Goal: Task Accomplishment & Management: Use online tool/utility

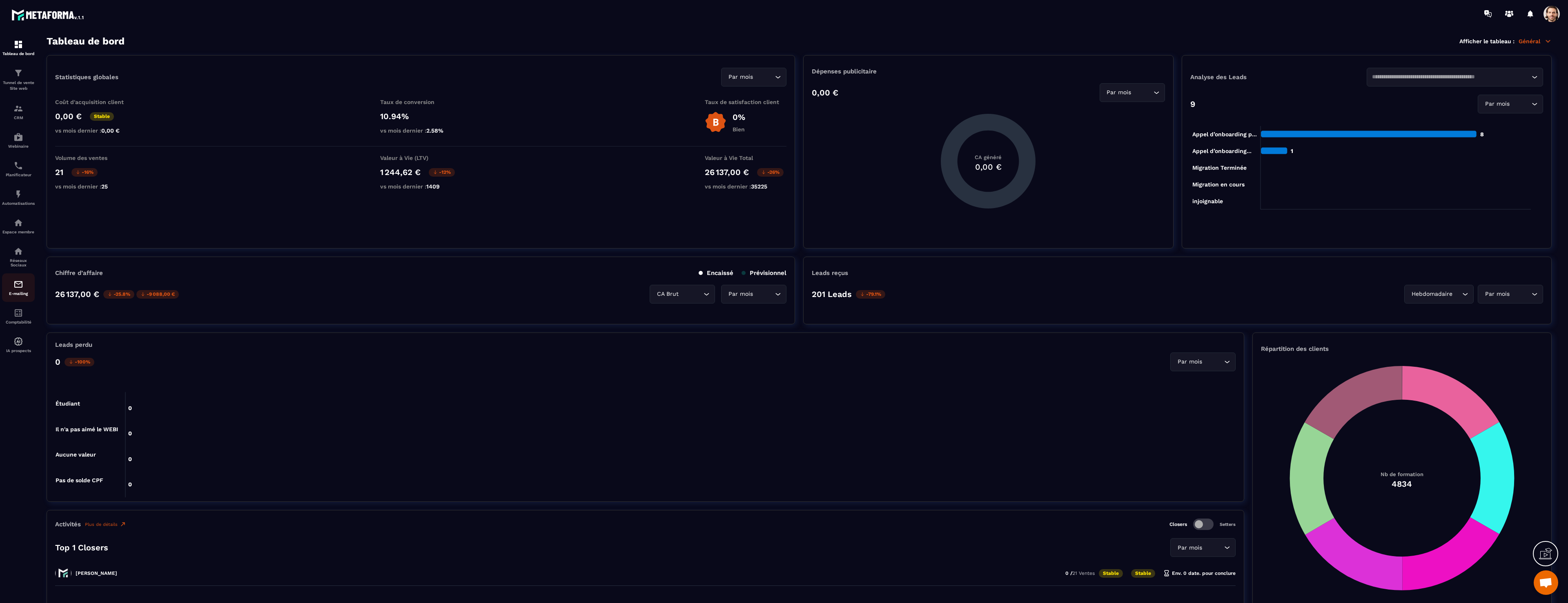
click at [14, 289] on img at bounding box center [18, 285] width 10 height 10
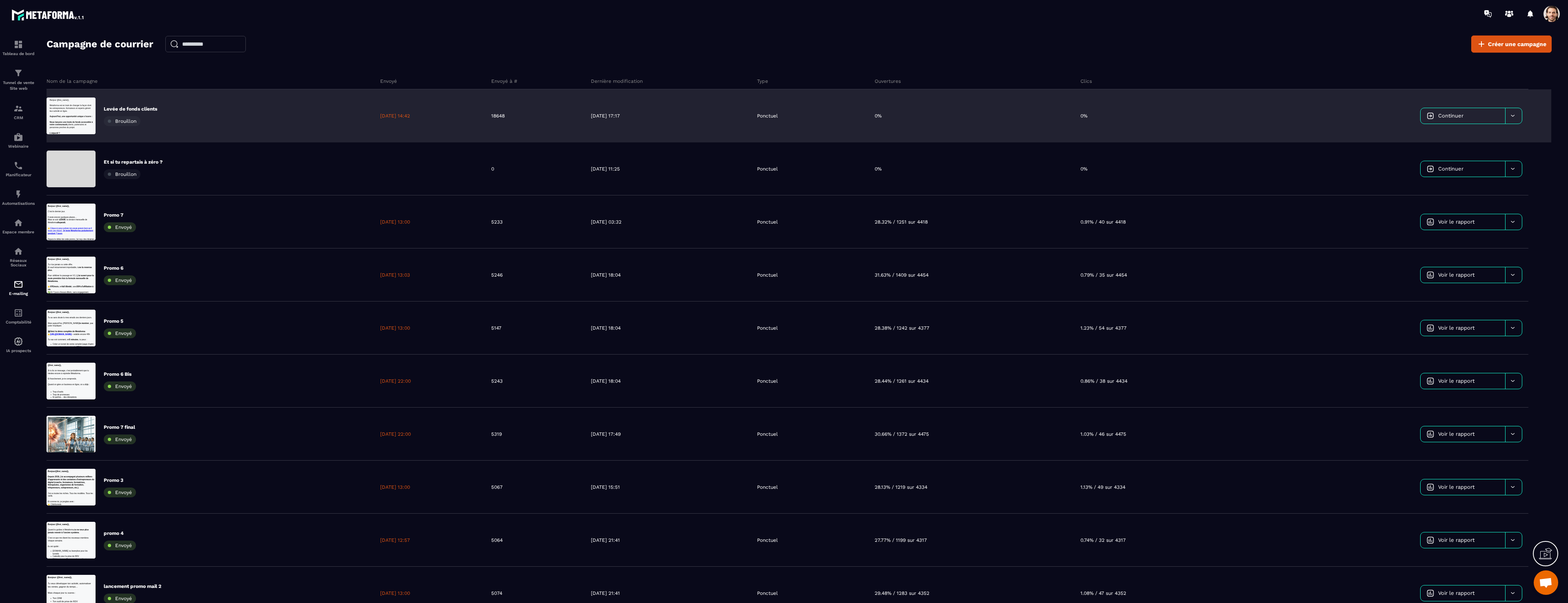
click at [505, 117] on p "18648" at bounding box center [498, 116] width 13 height 7
click at [1446, 125] on div "Continuer" at bounding box center [1394, 116] width 268 height 53
click at [1444, 119] on link "Continuer" at bounding box center [1463, 116] width 85 height 15
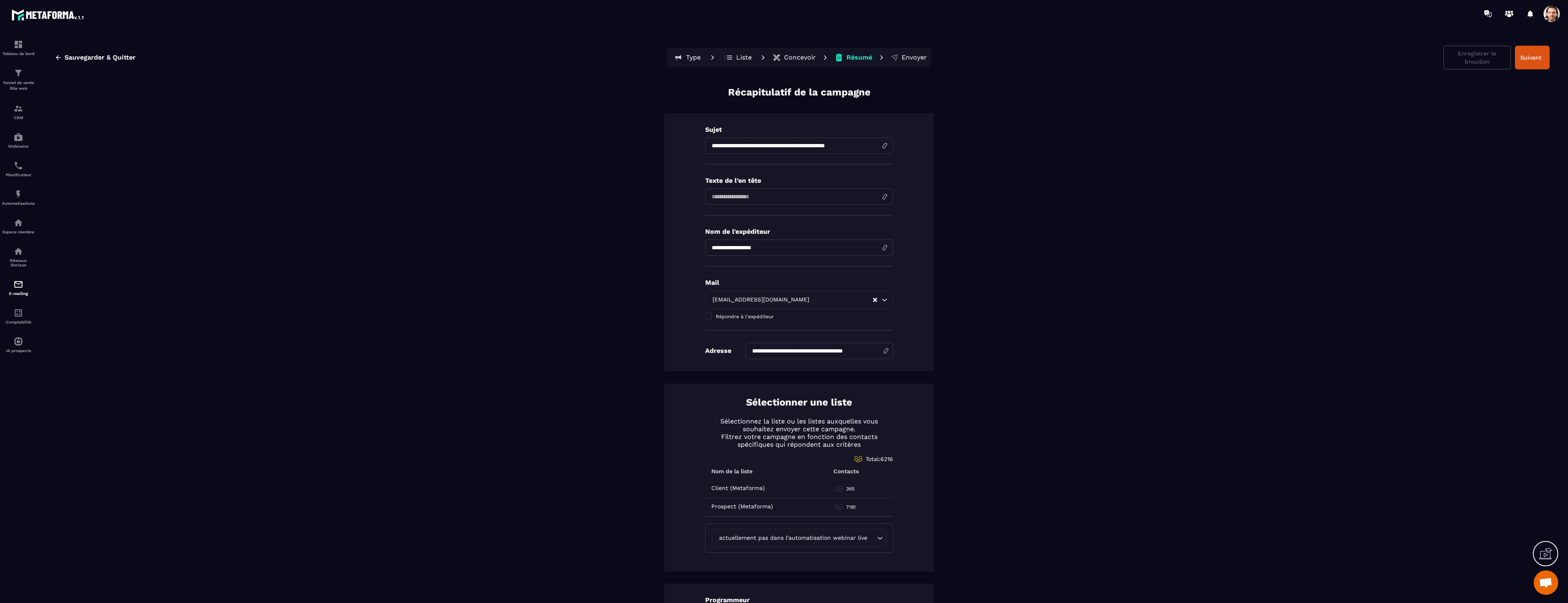
click at [739, 59] on p "Liste" at bounding box center [744, 57] width 15 height 8
